Goal: Task Accomplishment & Management: Use online tool/utility

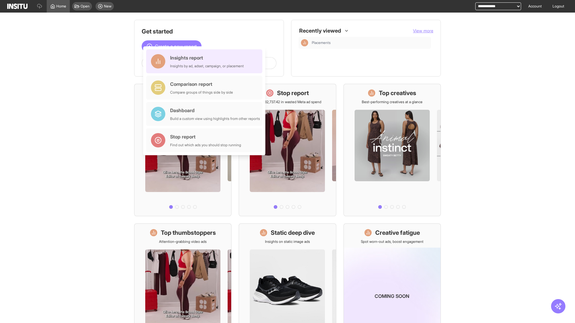
click at [206, 61] on div "Insights report Insights by ad, adset, campaign, or placement" at bounding box center [207, 61] width 74 height 14
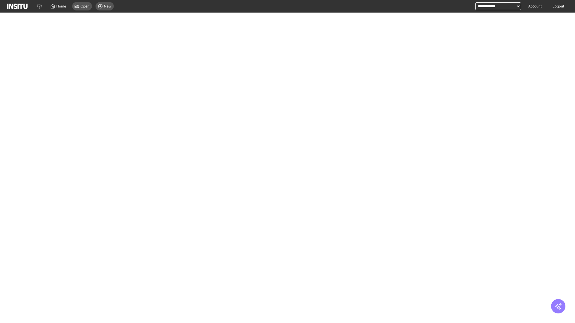
select select "**"
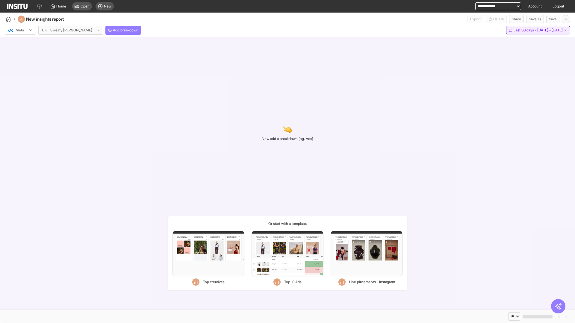
click at [526, 30] on span "Last 30 days - [DATE] - [DATE]" at bounding box center [538, 30] width 49 height 5
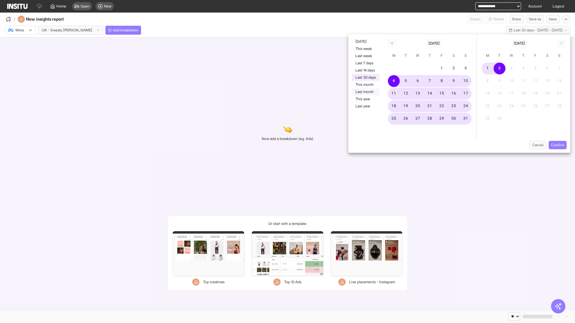
click at [365, 92] on button "Last month" at bounding box center [366, 91] width 28 height 7
